Goal: Transaction & Acquisition: Purchase product/service

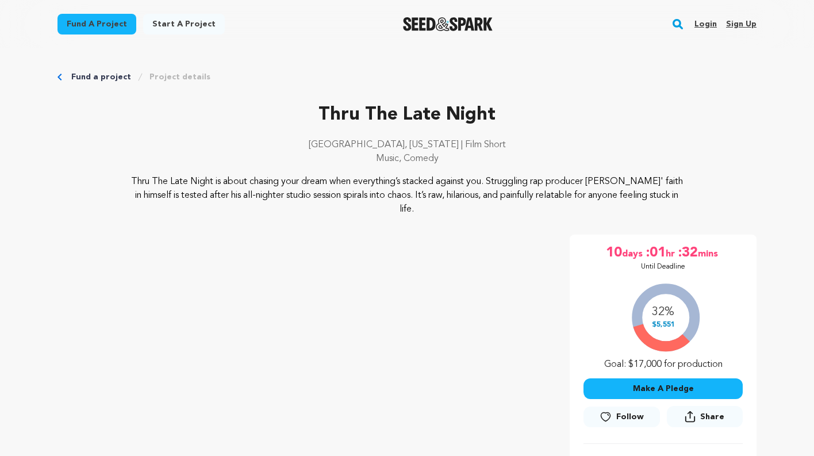
click at [687, 386] on button "Make A Pledge" at bounding box center [663, 388] width 159 height 21
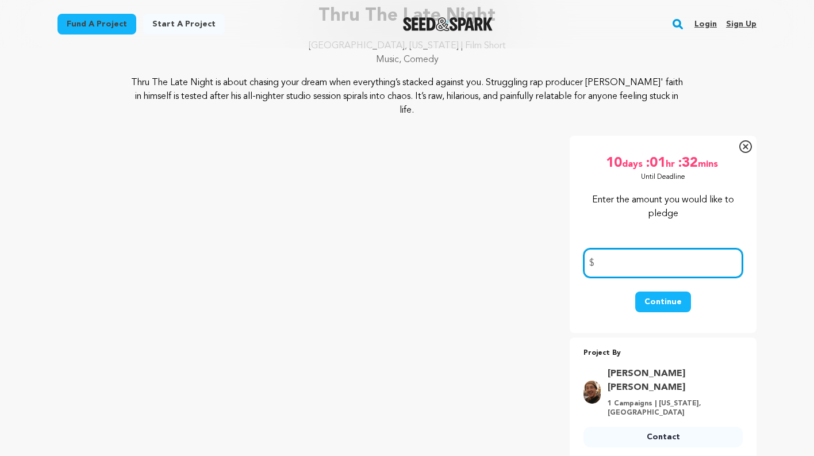
scroll to position [108, 0]
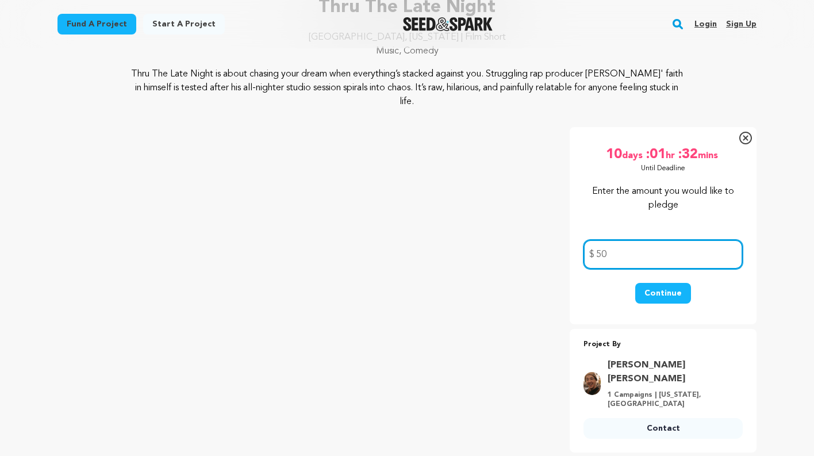
type input "50"
click at [604, 285] on div "Continue" at bounding box center [663, 299] width 159 height 32
click at [680, 292] on button "Continue" at bounding box center [663, 293] width 56 height 21
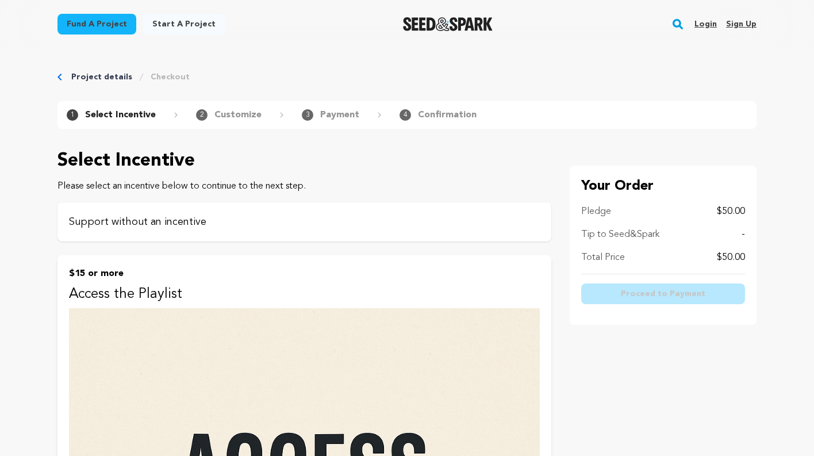
click at [324, 224] on p "Support without an incentive" at bounding box center [304, 222] width 471 height 16
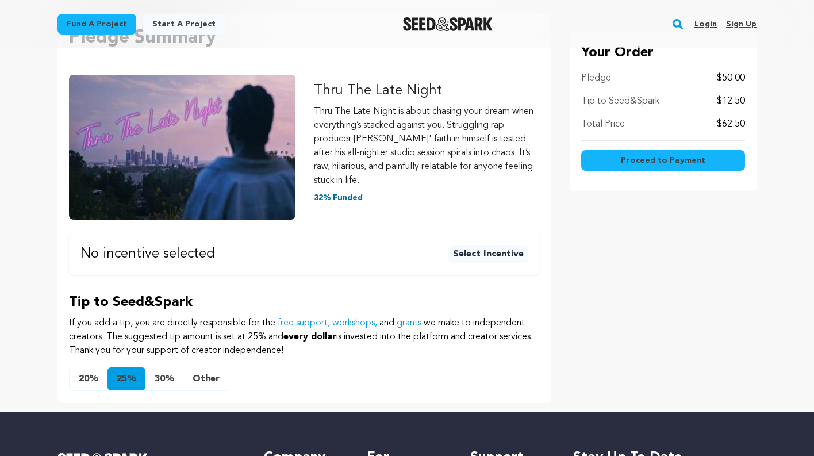
scroll to position [154, 0]
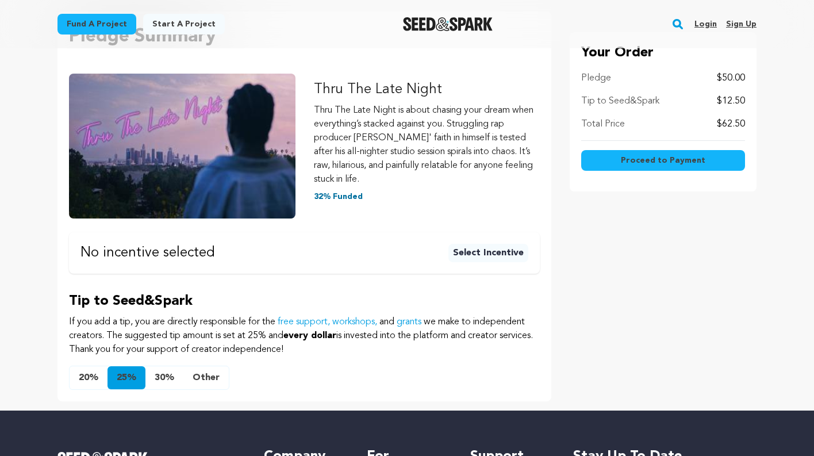
click at [206, 379] on button "Other" at bounding box center [205, 377] width 45 height 23
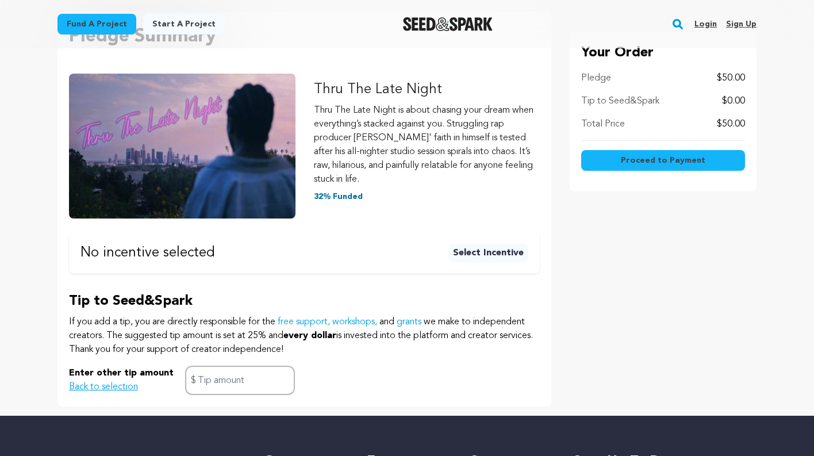
click at [400, 374] on div "Enter other tip amount Back to selection $" at bounding box center [304, 380] width 471 height 29
click at [638, 162] on span "Proceed to Payment" at bounding box center [663, 161] width 85 height 12
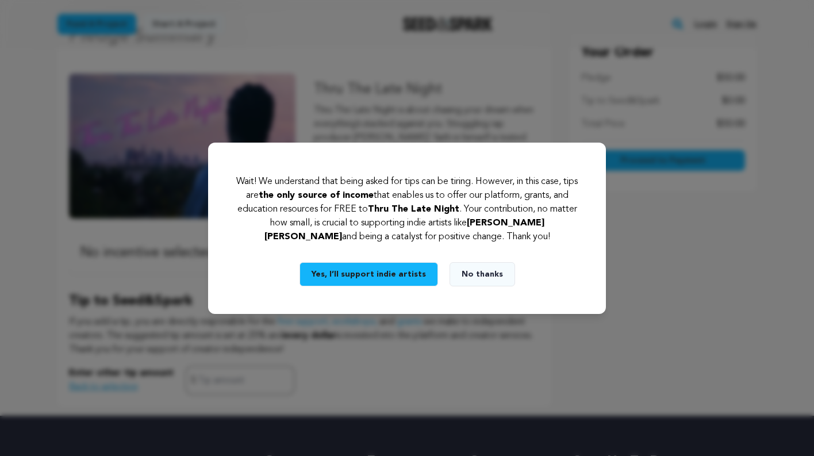
click at [485, 265] on button "No thanks" at bounding box center [483, 274] width 66 height 24
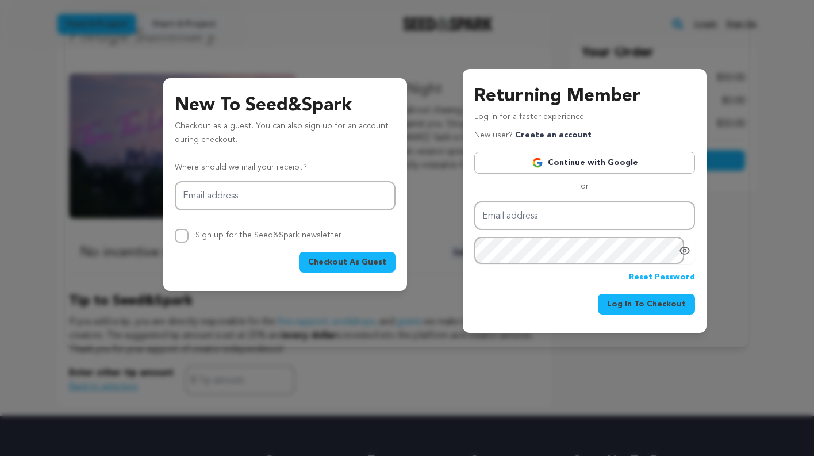
click at [346, 262] on span "Checkout As Guest" at bounding box center [347, 262] width 78 height 12
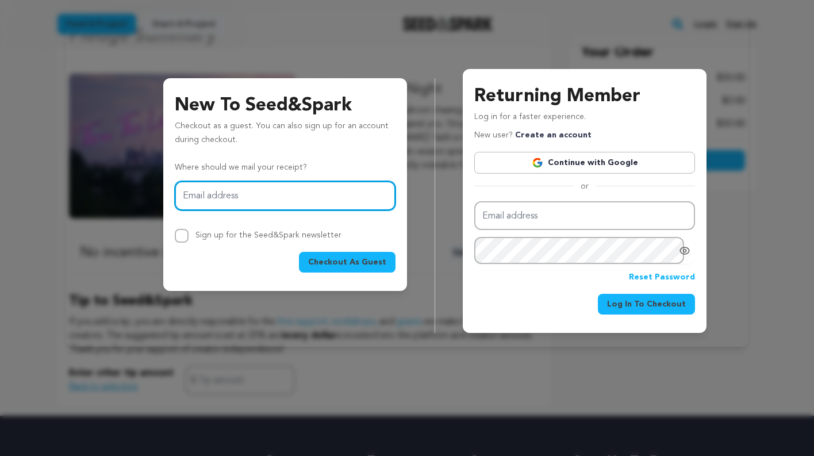
click at [316, 196] on input "Email address" at bounding box center [285, 195] width 221 height 29
type input "NOAHJMAYER@GMAIL.COM"
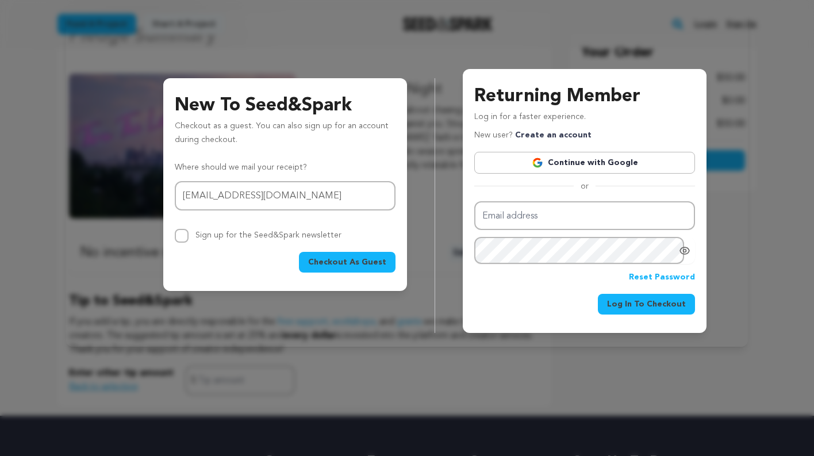
click at [357, 258] on span "Checkout As Guest" at bounding box center [347, 262] width 78 height 12
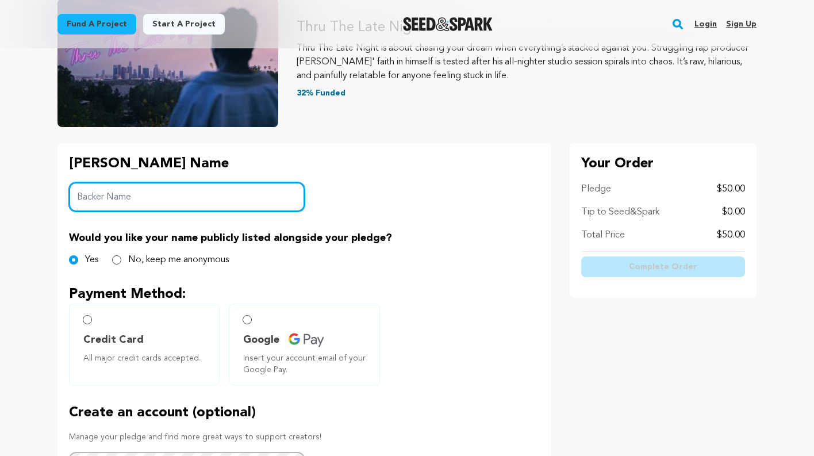
scroll to position [150, 0]
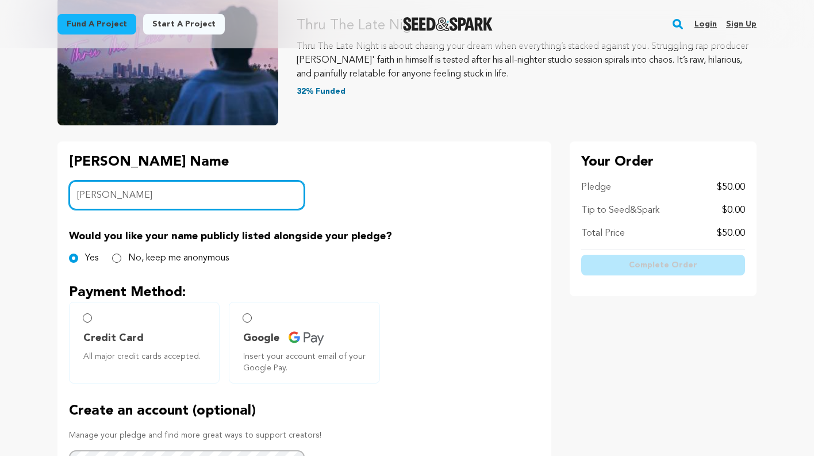
type input "[PERSON_NAME]"
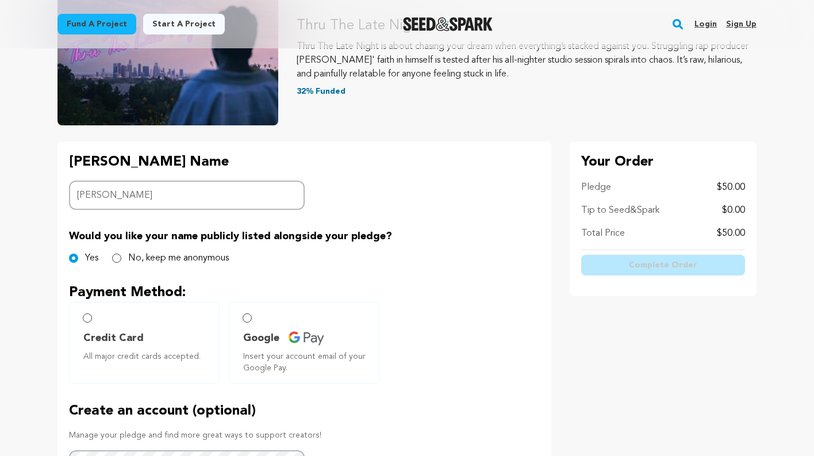
click at [424, 167] on div "Backer's Name Backer Name Noah Would you like your name publicly listed alongsi…" at bounding box center [305, 366] width 494 height 450
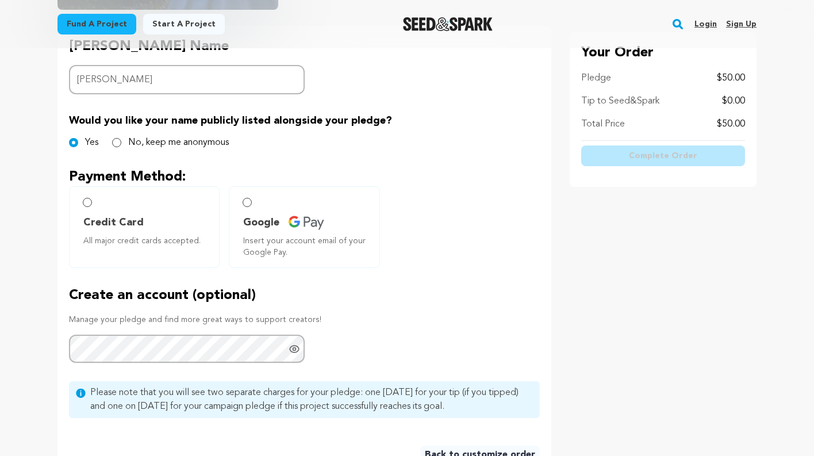
scroll to position [276, 0]
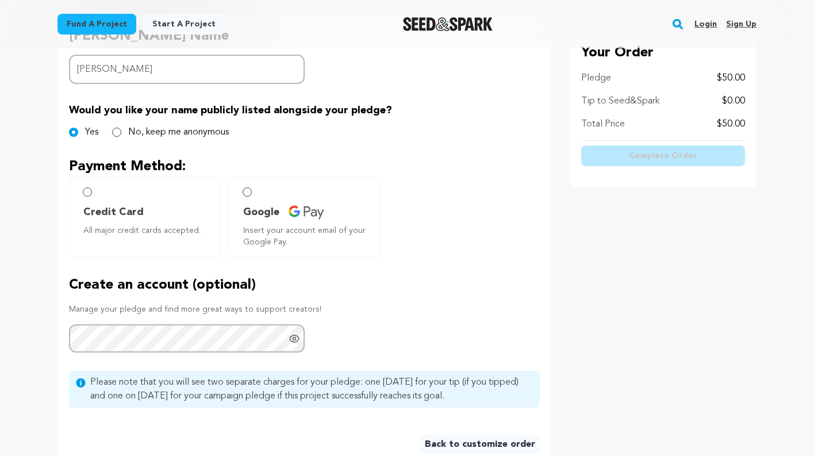
click at [259, 202] on label "Google Insert your account email of your Google Pay." at bounding box center [304, 217] width 151 height 82
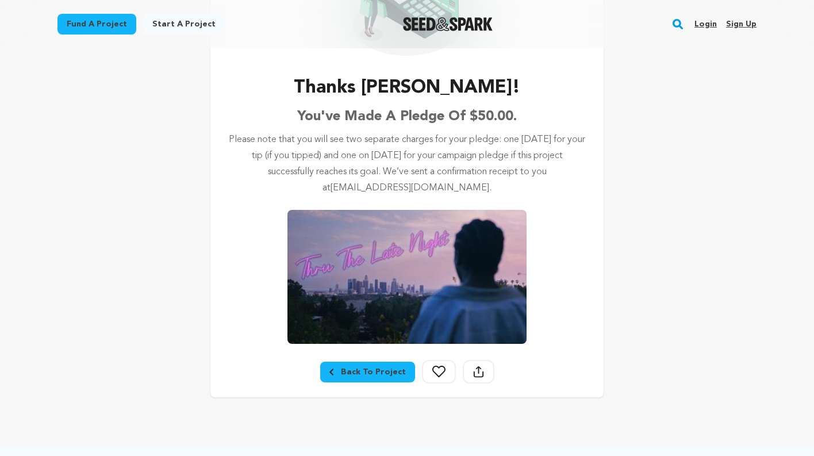
scroll to position [286, 0]
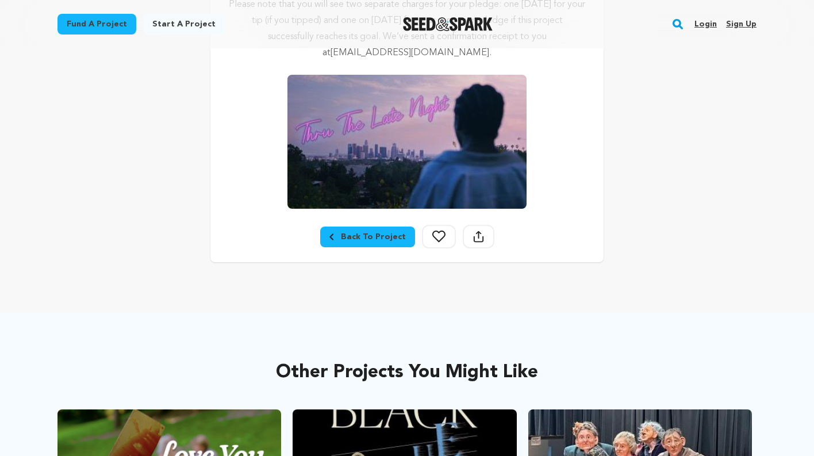
click at [379, 236] on div "Back To Project" at bounding box center [368, 237] width 76 height 12
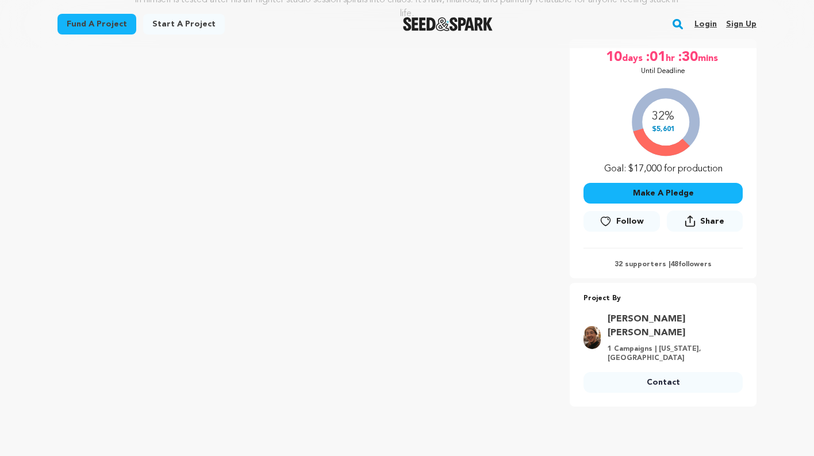
scroll to position [284, 0]
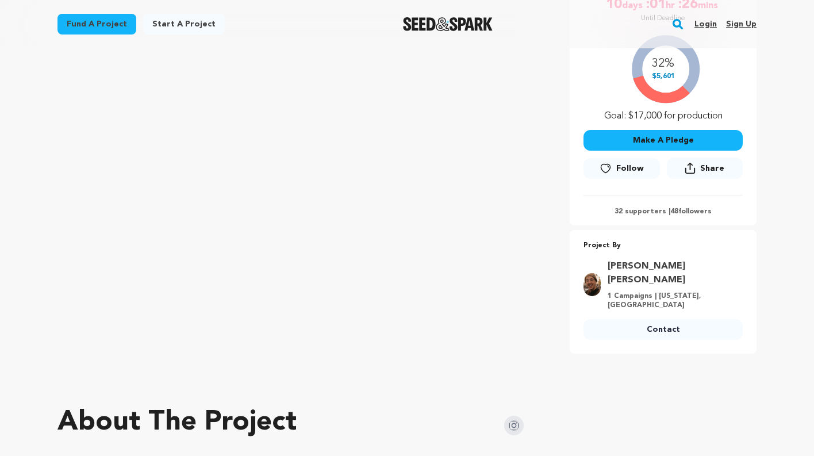
scroll to position [250, 0]
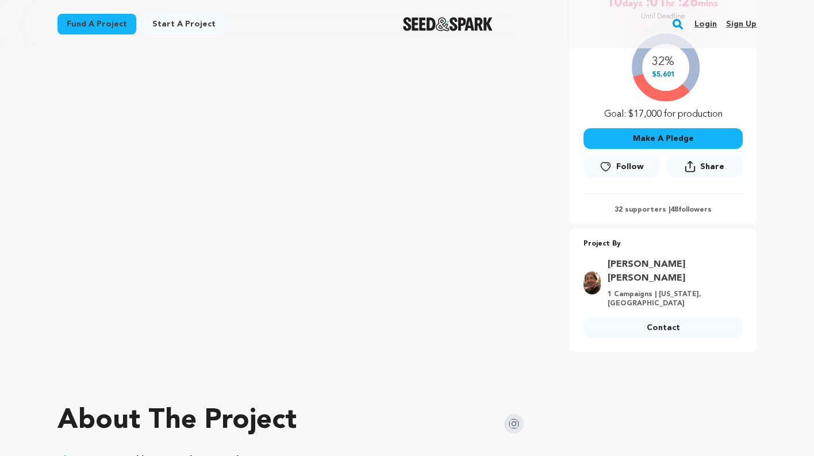
click at [635, 210] on p "32 supporters | 48 followers" at bounding box center [663, 209] width 159 height 9
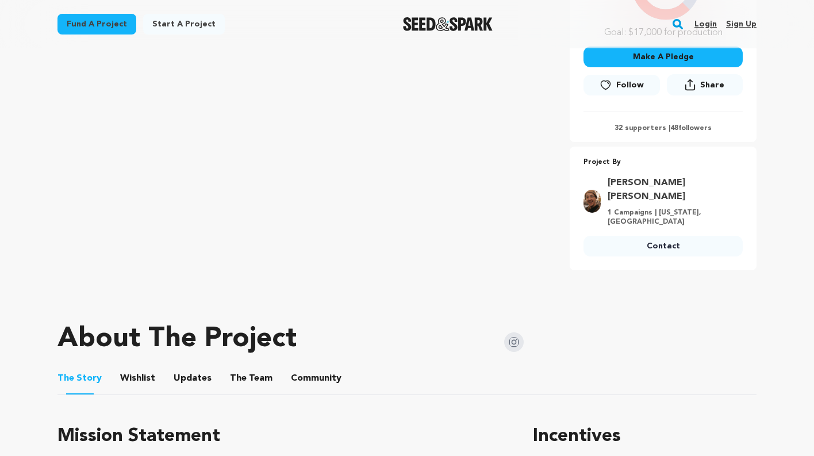
scroll to position [335, 0]
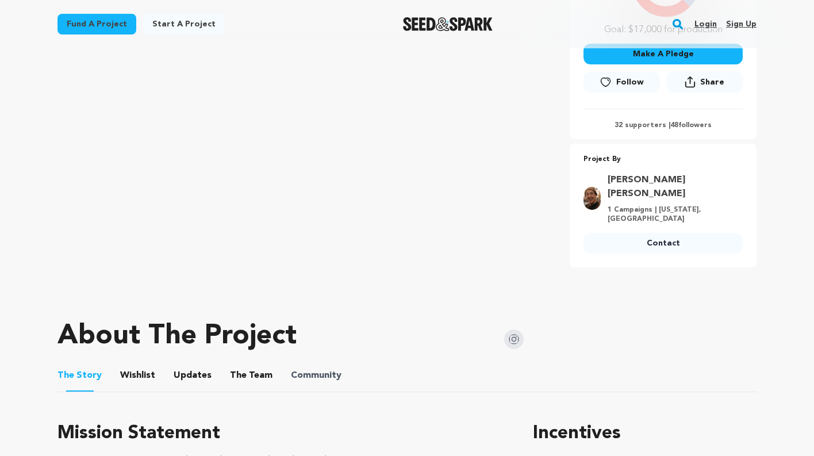
click at [330, 369] on span "Community" at bounding box center [316, 376] width 51 height 14
click at [308, 364] on button "Community" at bounding box center [316, 378] width 28 height 28
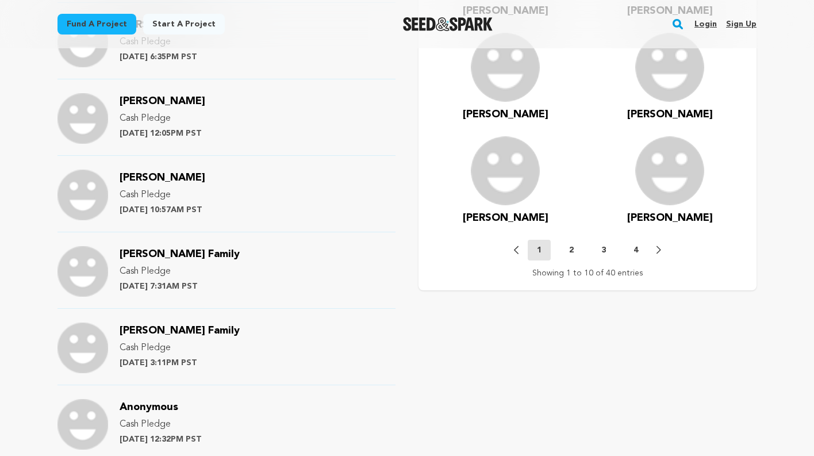
scroll to position [1336, 0]
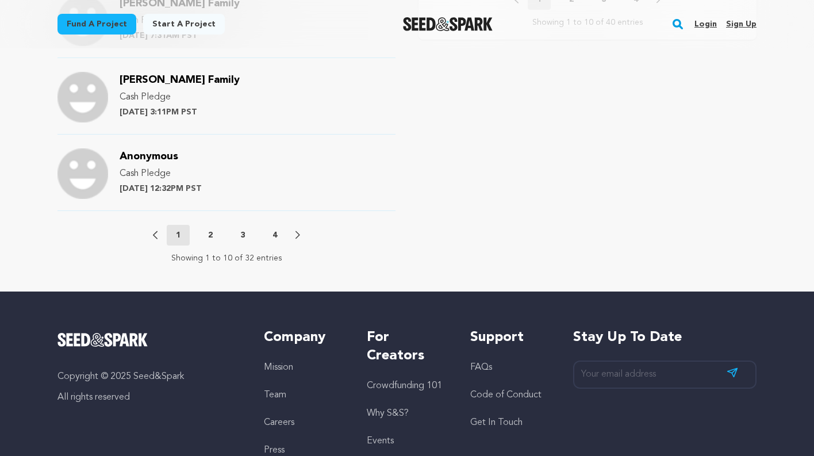
click at [276, 229] on p "4" at bounding box center [275, 235] width 5 height 12
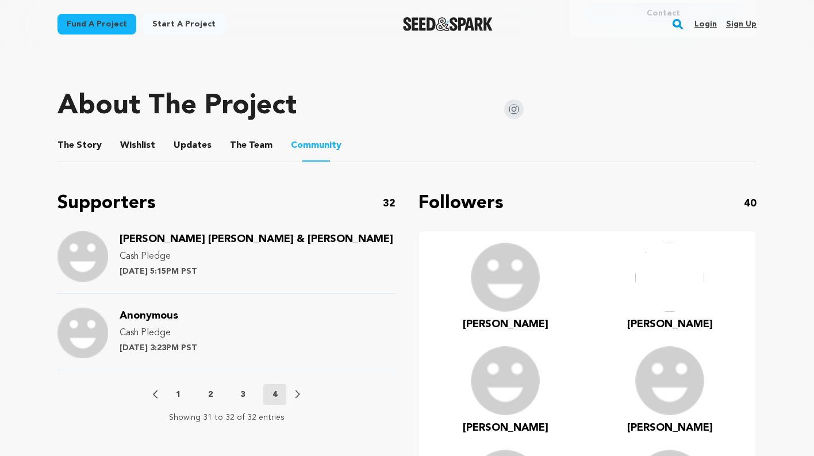
scroll to position [565, 0]
click at [241, 388] on p "3" at bounding box center [242, 394] width 5 height 12
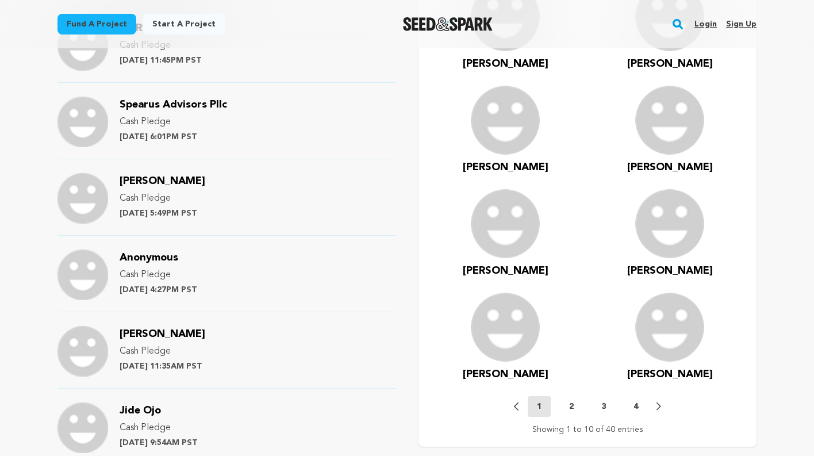
scroll to position [1216, 0]
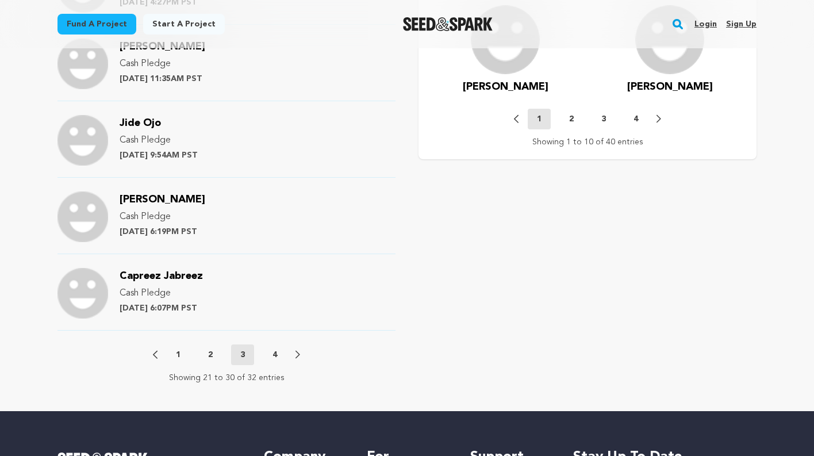
click at [212, 349] on p "2" at bounding box center [210, 355] width 5 height 12
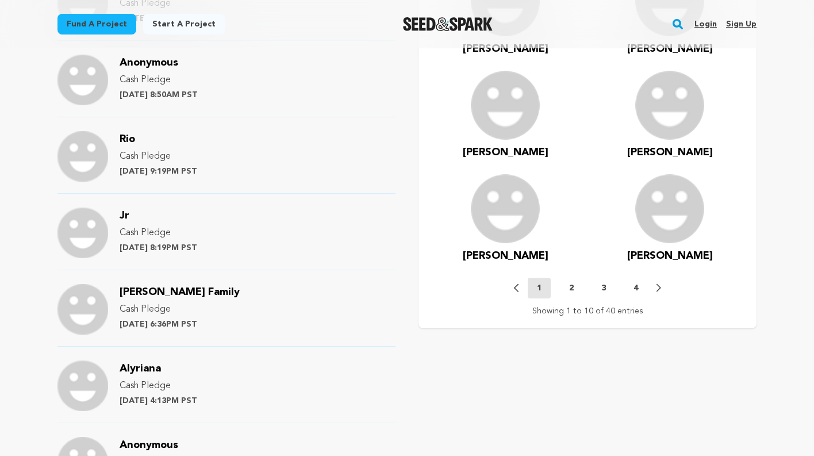
scroll to position [1297, 0]
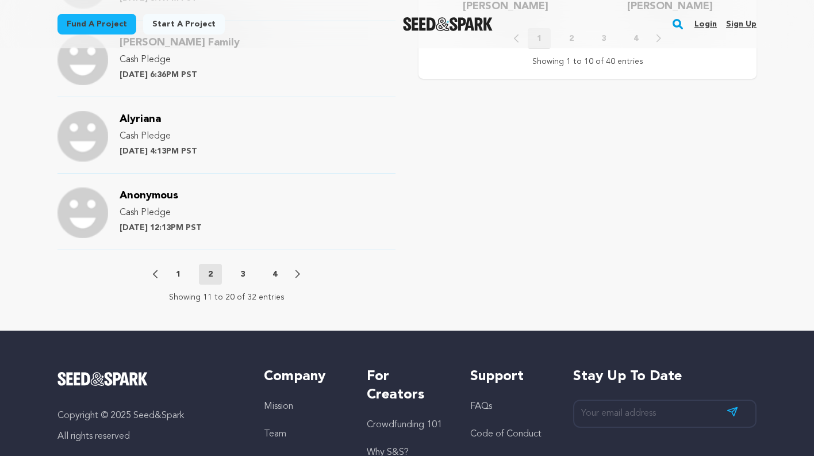
click at [178, 269] on p "1" at bounding box center [178, 275] width 5 height 12
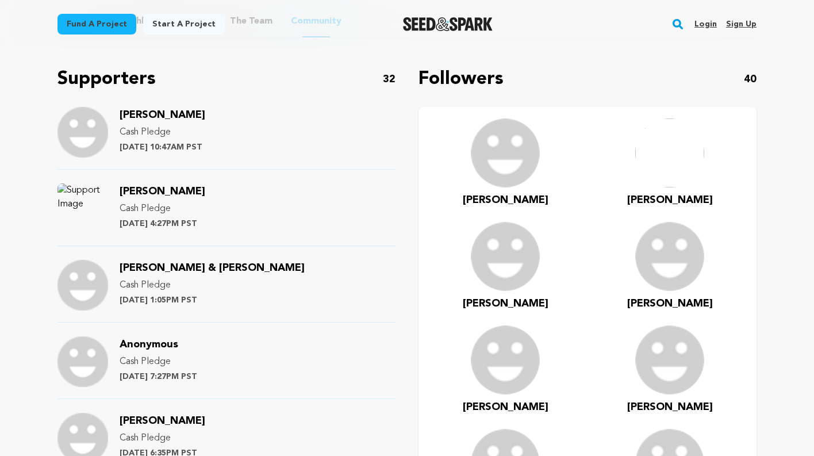
scroll to position [677, 0]
